Goal: Find specific page/section: Find specific page/section

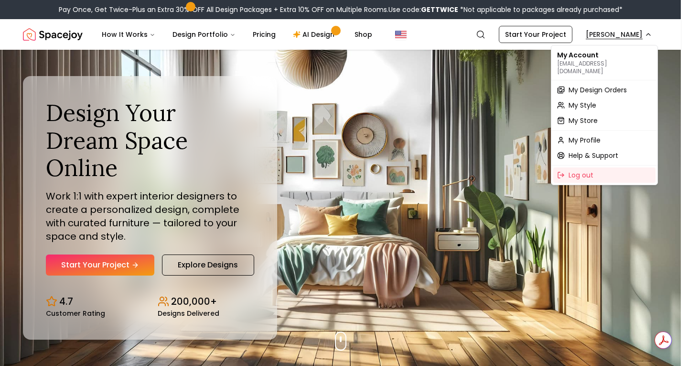
click at [611, 85] on span "My Design Orders" at bounding box center [598, 90] width 58 height 10
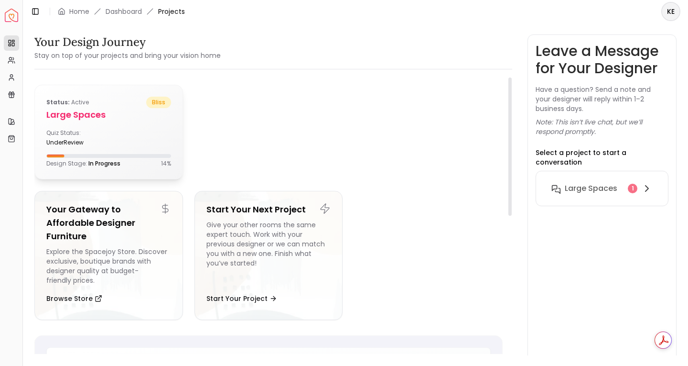
click at [105, 115] on h5 "Large Spaces" at bounding box center [108, 114] width 125 height 13
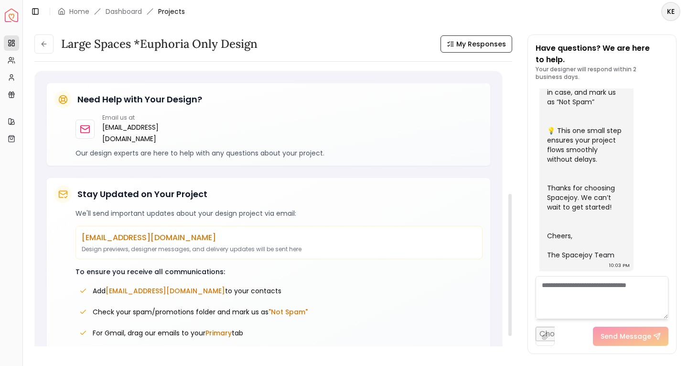
scroll to position [276, 0]
